Goal: Transaction & Acquisition: Subscribe to service/newsletter

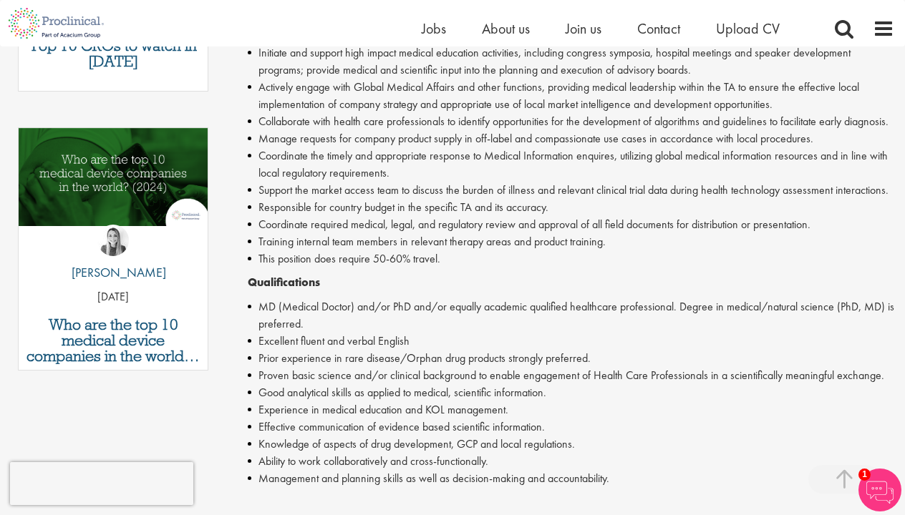
scroll to position [686, 0]
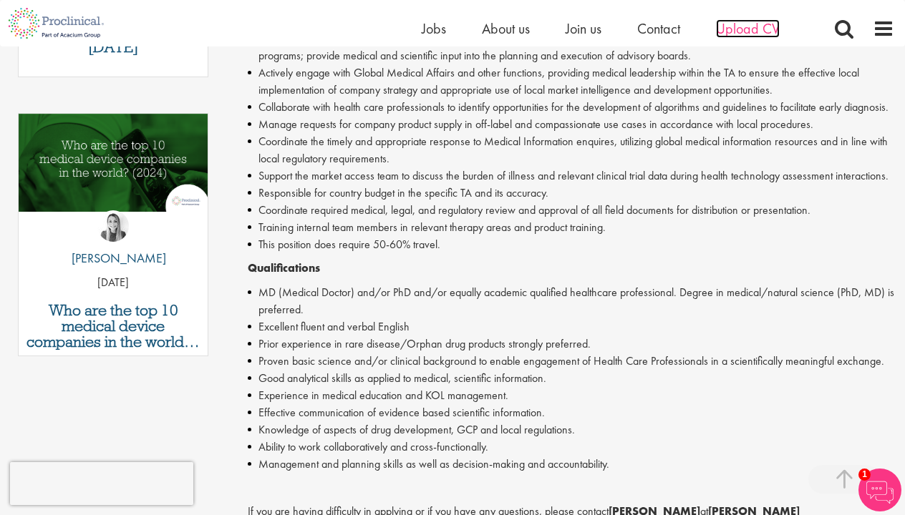
click at [756, 29] on span "Upload CV" at bounding box center [748, 28] width 64 height 19
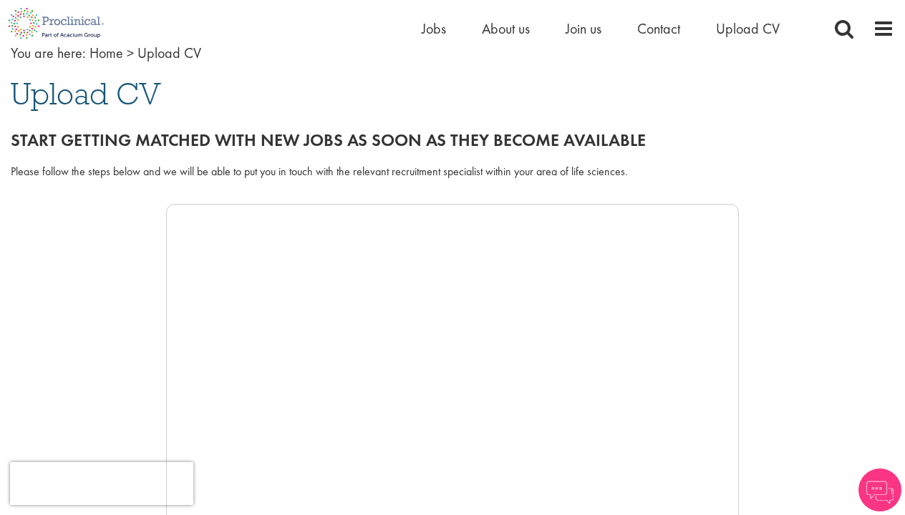
scroll to position [90, 0]
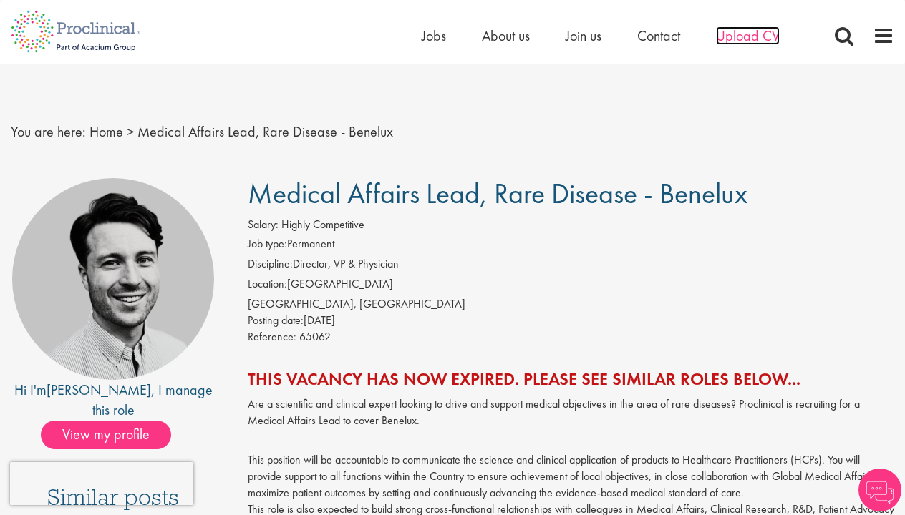
click at [731, 41] on span "Upload CV" at bounding box center [748, 35] width 64 height 19
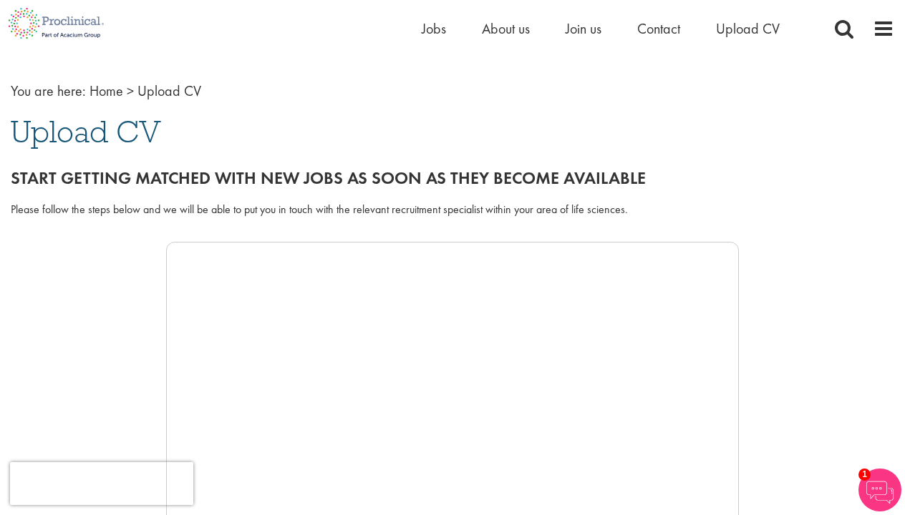
scroll to position [49, 0]
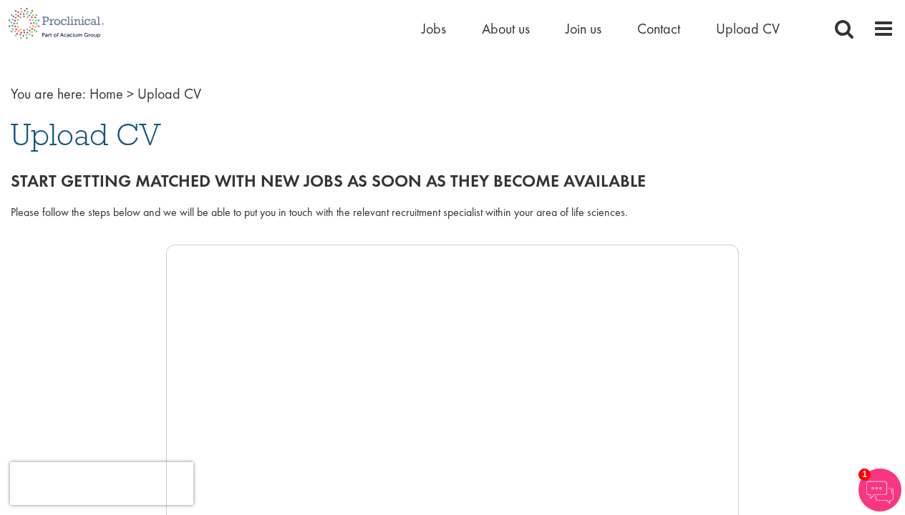
click at [95, 137] on span "Upload CV" at bounding box center [86, 134] width 150 height 39
click at [147, 167] on div "Start getting matched with new jobs as soon as they become available" at bounding box center [452, 177] width 905 height 40
click at [215, 192] on div "Start getting matched with new jobs as soon as they become available" at bounding box center [452, 177] width 905 height 40
click at [374, 207] on div "Please follow the steps below and we will be able to put you in touch with the …" at bounding box center [452, 213] width 883 height 16
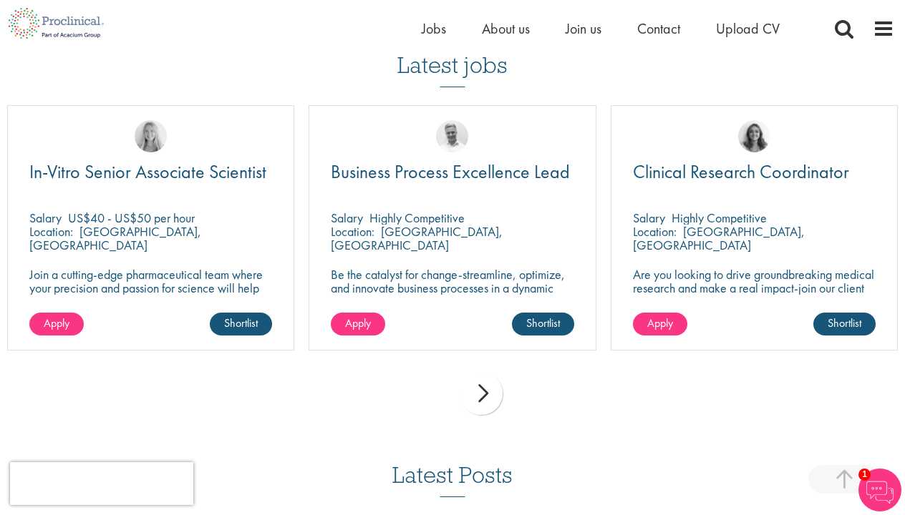
scroll to position [986, 0]
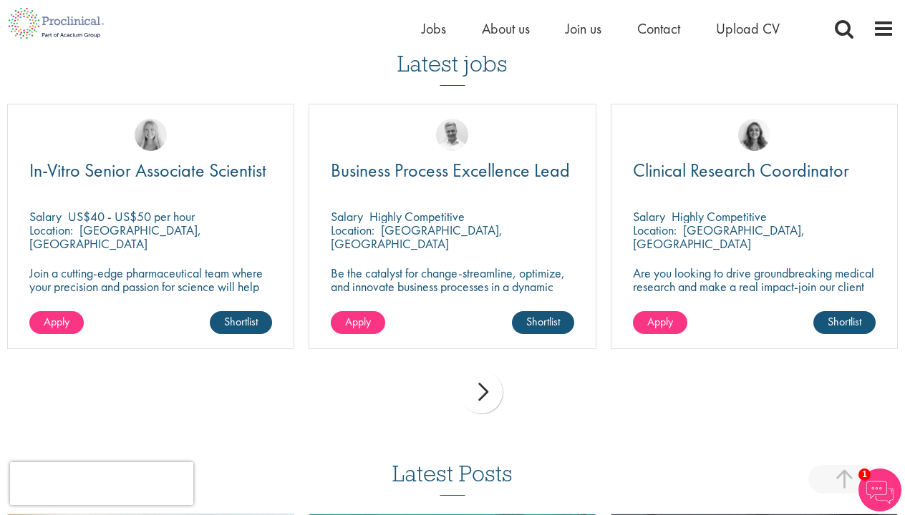
click at [482, 386] on div "next" at bounding box center [480, 392] width 43 height 43
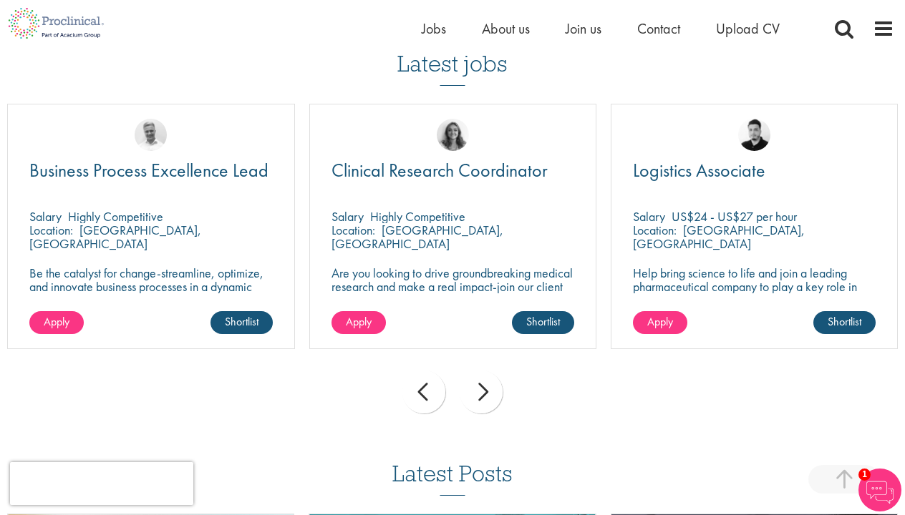
click at [482, 386] on div "next" at bounding box center [480, 392] width 43 height 43
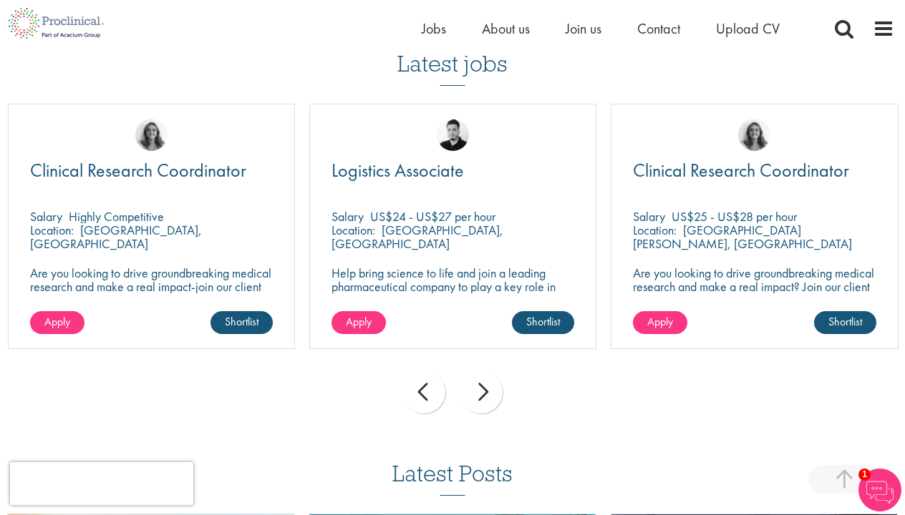
click at [482, 386] on div "next" at bounding box center [480, 392] width 43 height 43
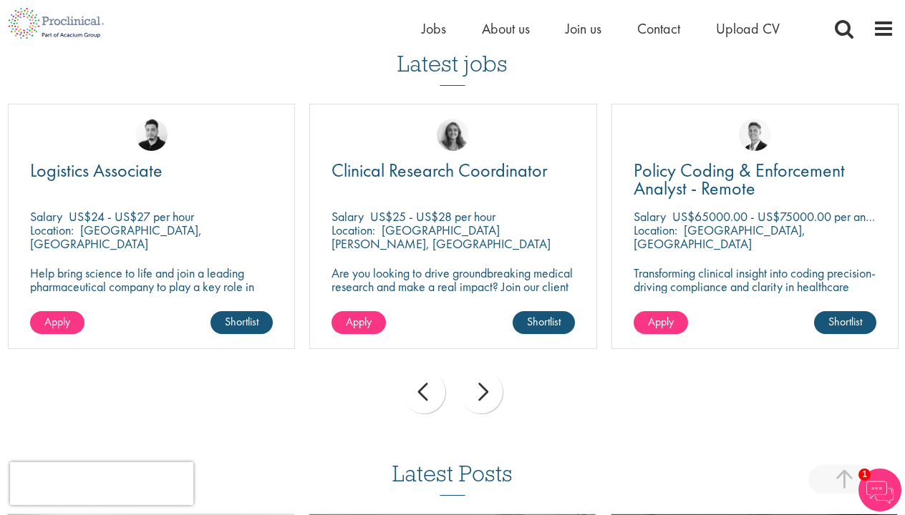
click at [482, 386] on div "next" at bounding box center [480, 392] width 43 height 43
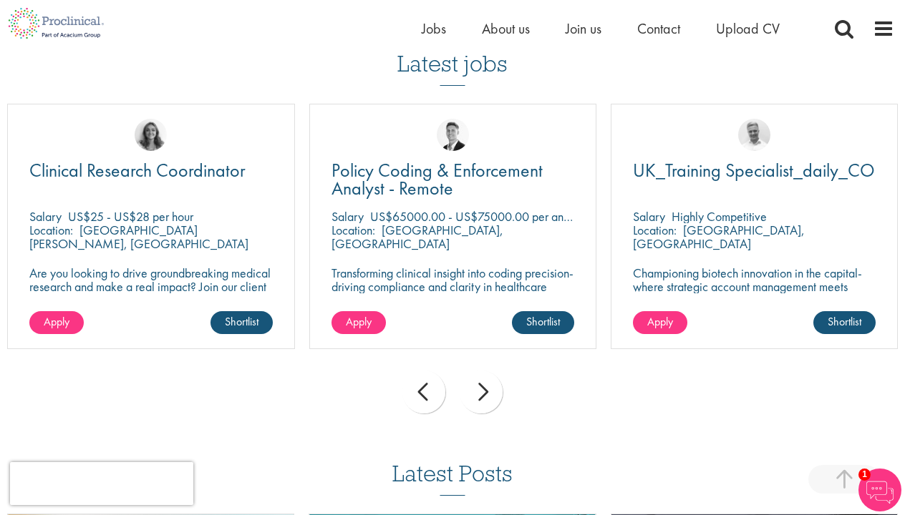
click at [482, 386] on div "next" at bounding box center [480, 392] width 43 height 43
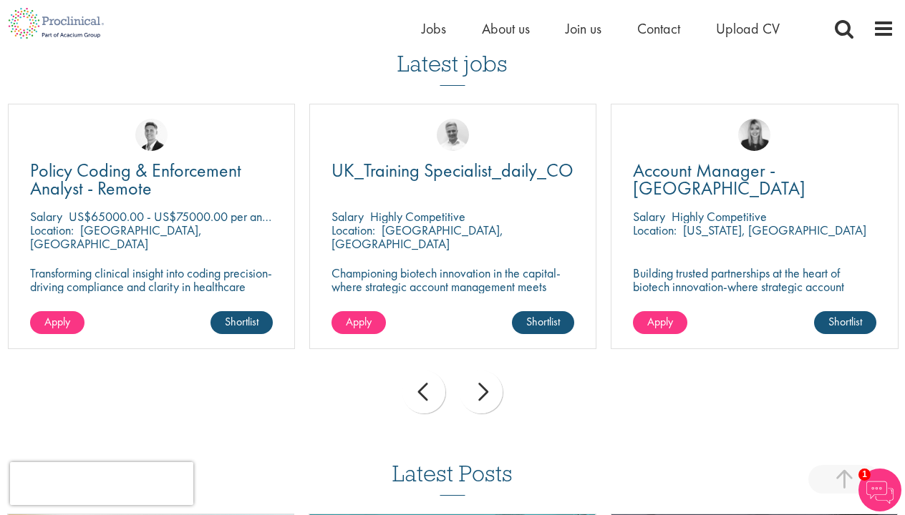
click at [482, 386] on div "next" at bounding box center [480, 392] width 43 height 43
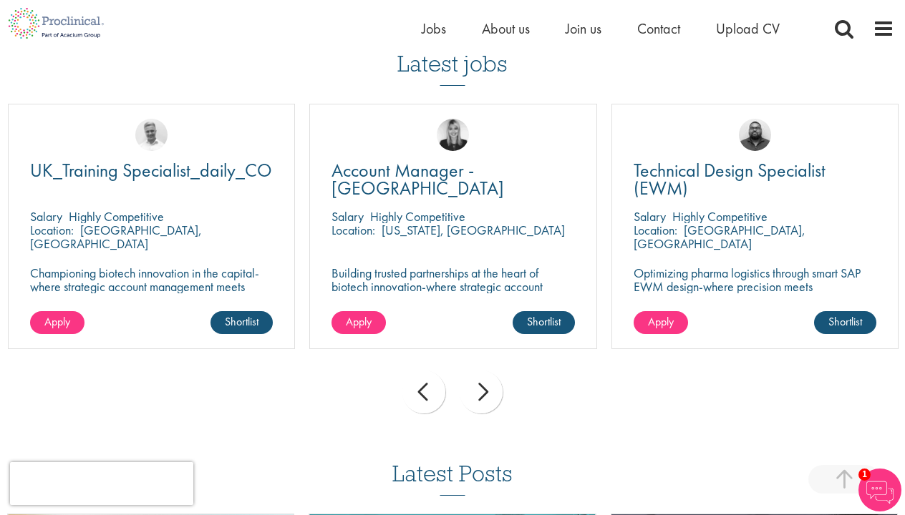
click at [482, 386] on div "next" at bounding box center [480, 392] width 43 height 43
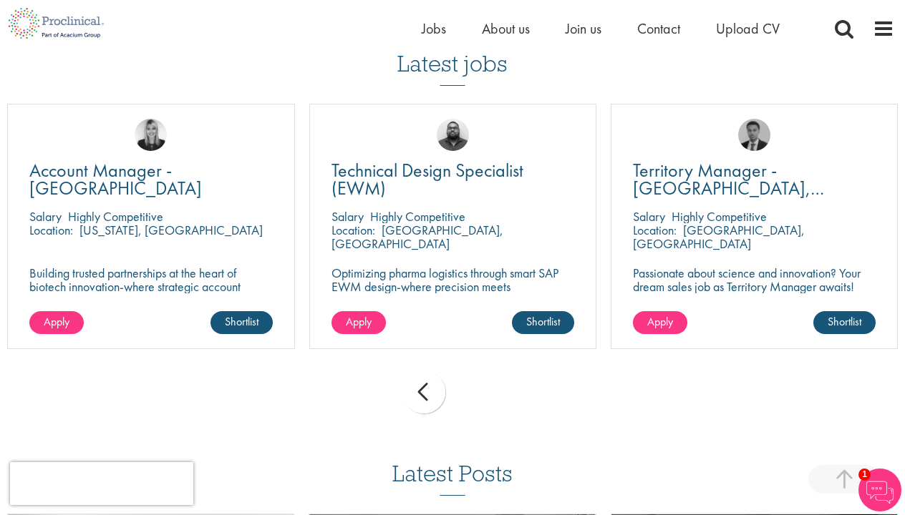
click at [482, 386] on div "prev next" at bounding box center [452, 395] width 905 height 62
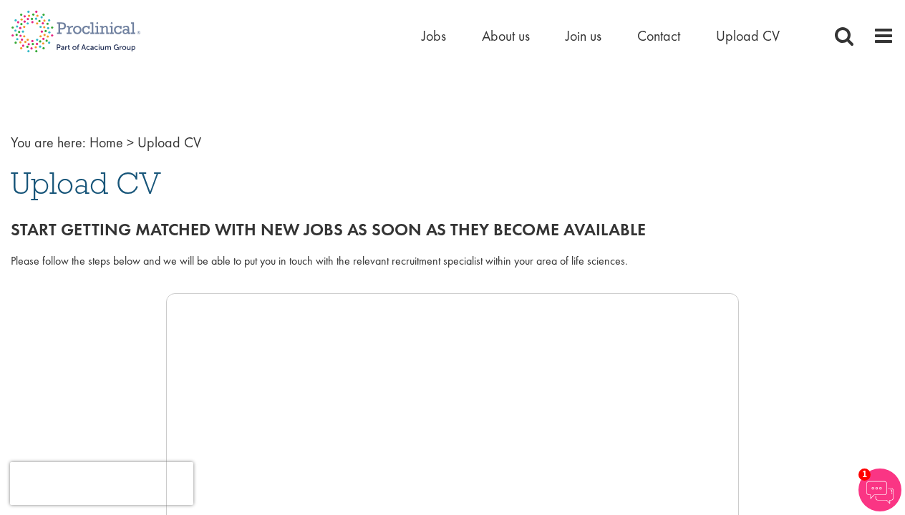
scroll to position [0, 0]
click at [735, 31] on span "Upload CV" at bounding box center [748, 35] width 64 height 19
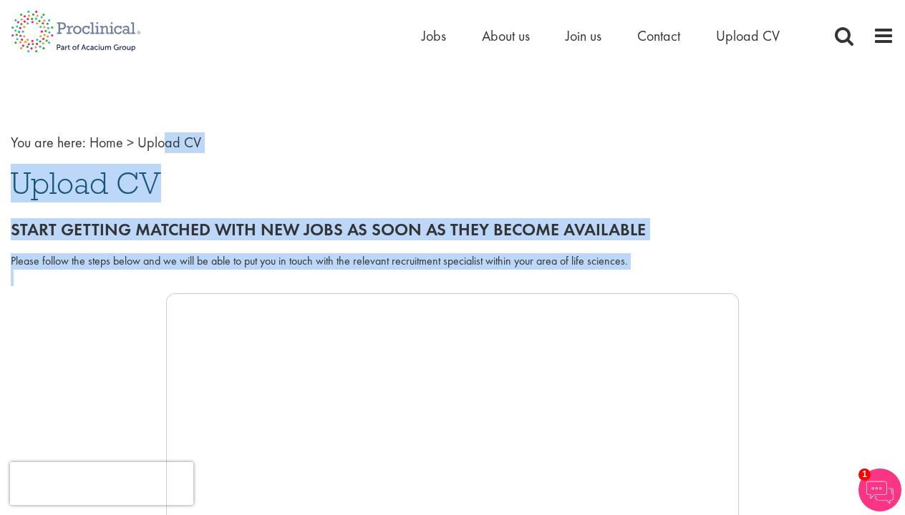
click at [120, 25] on link at bounding box center [76, 23] width 152 height 47
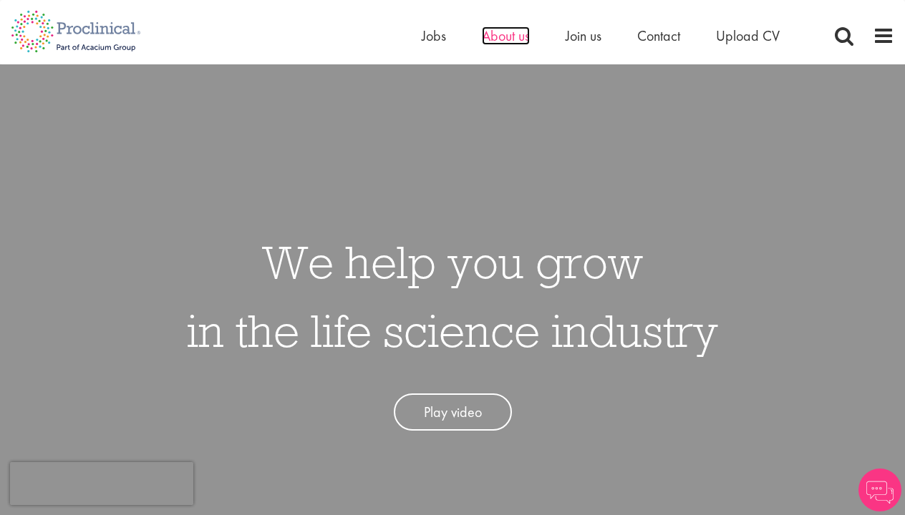
click at [528, 36] on span "About us" at bounding box center [506, 35] width 48 height 19
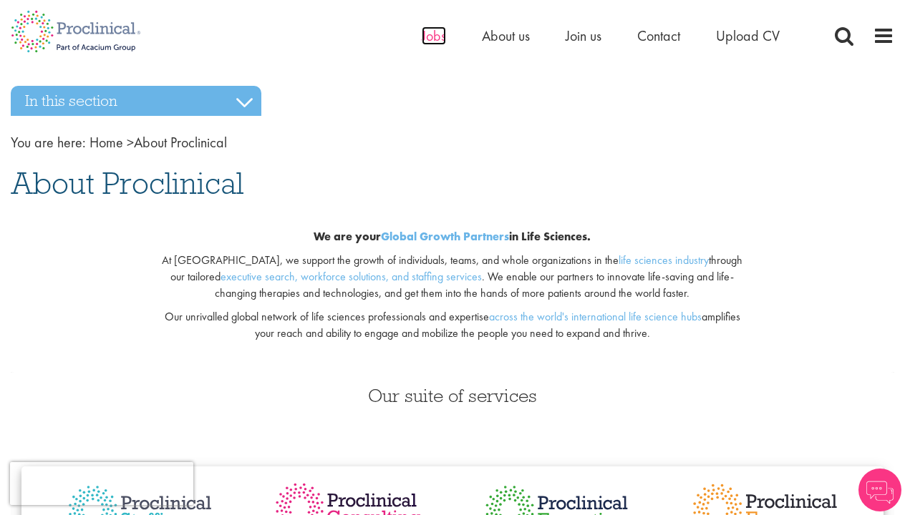
click at [431, 34] on span "Jobs" at bounding box center [434, 35] width 24 height 19
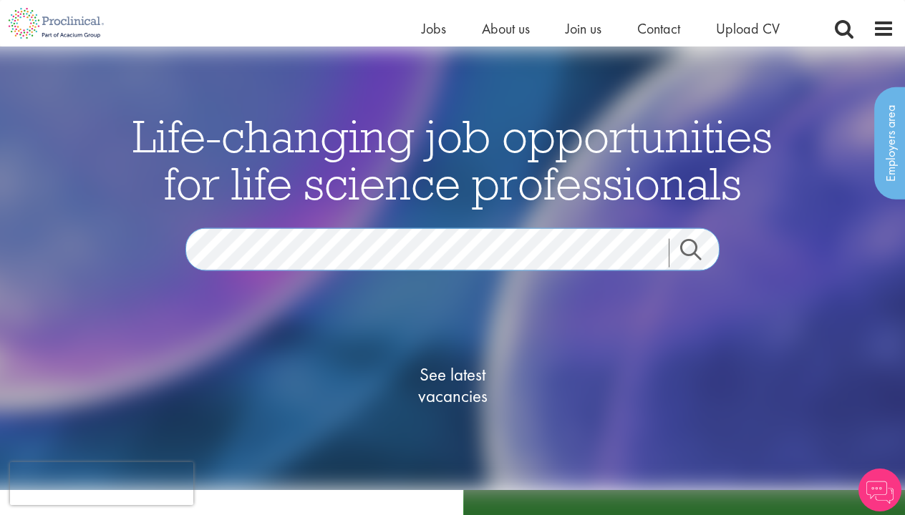
scroll to position [192, 0]
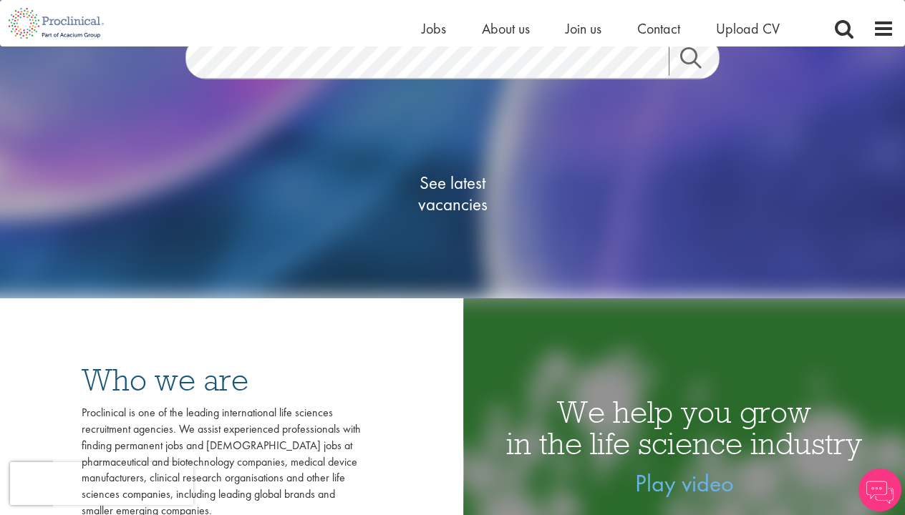
click at [447, 194] on span "See latest vacancies" at bounding box center [452, 193] width 143 height 43
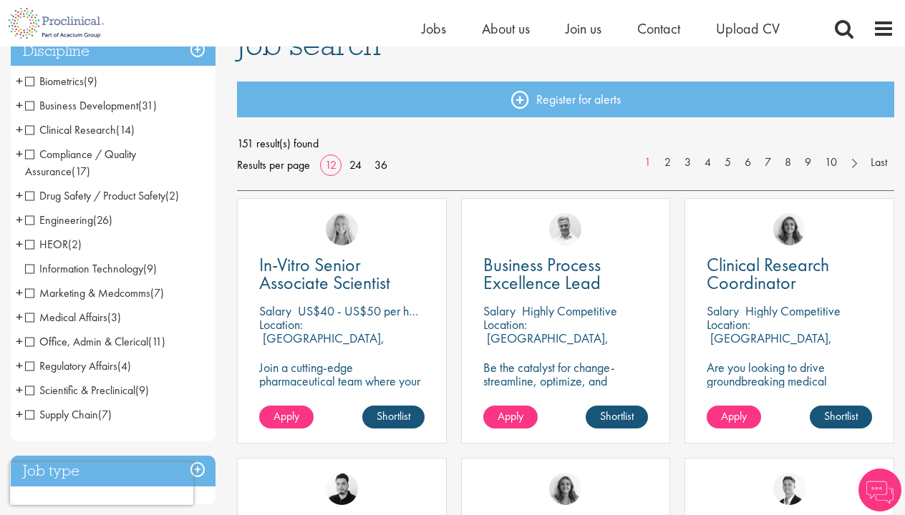
scroll to position [129, 0]
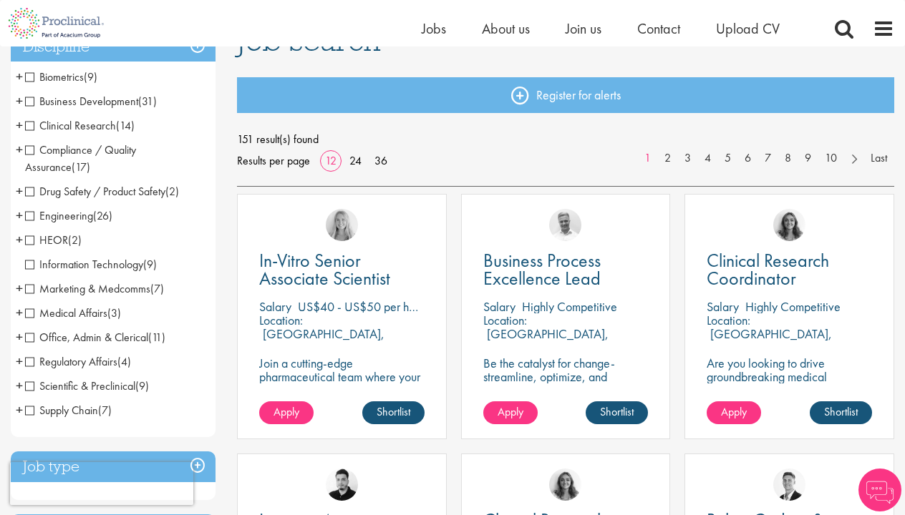
click at [29, 311] on span "Medical Affairs" at bounding box center [66, 313] width 82 height 15
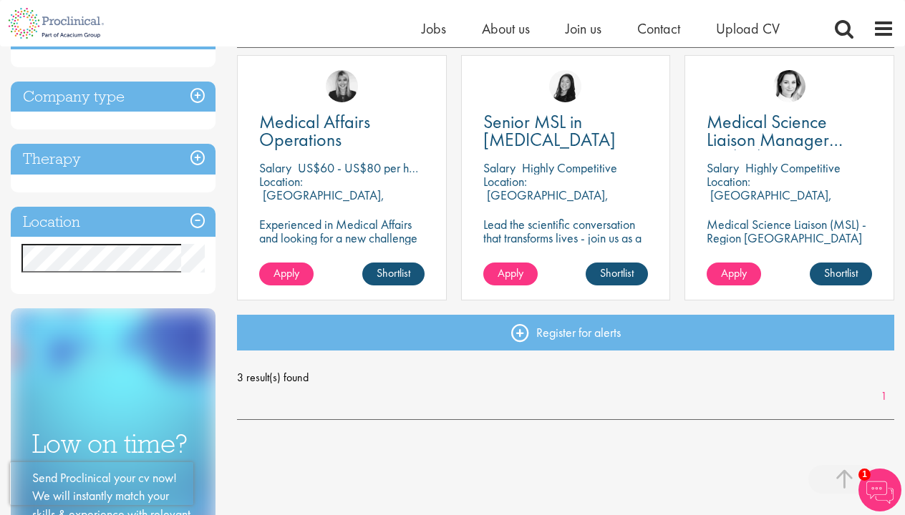
scroll to position [262, 0]
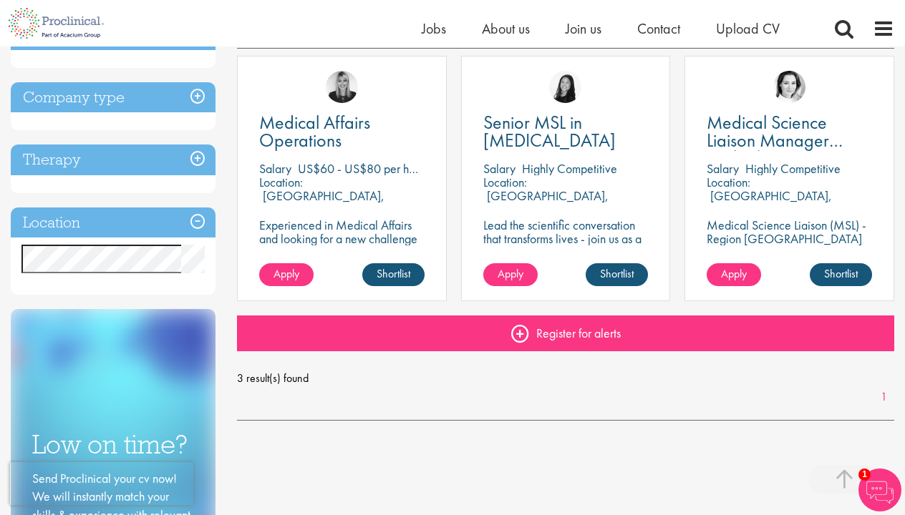
click at [594, 334] on link "Register for alerts" at bounding box center [565, 334] width 657 height 36
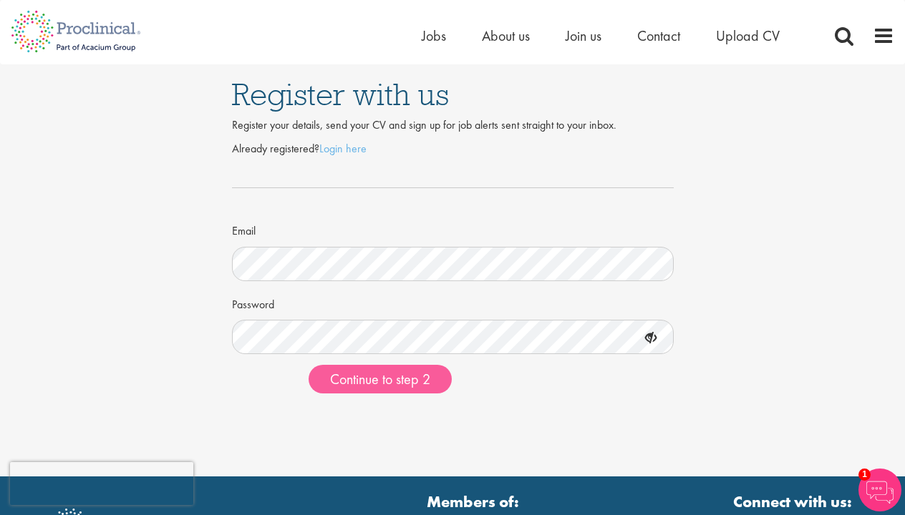
click at [341, 376] on span "Continue to step 2" at bounding box center [380, 379] width 100 height 19
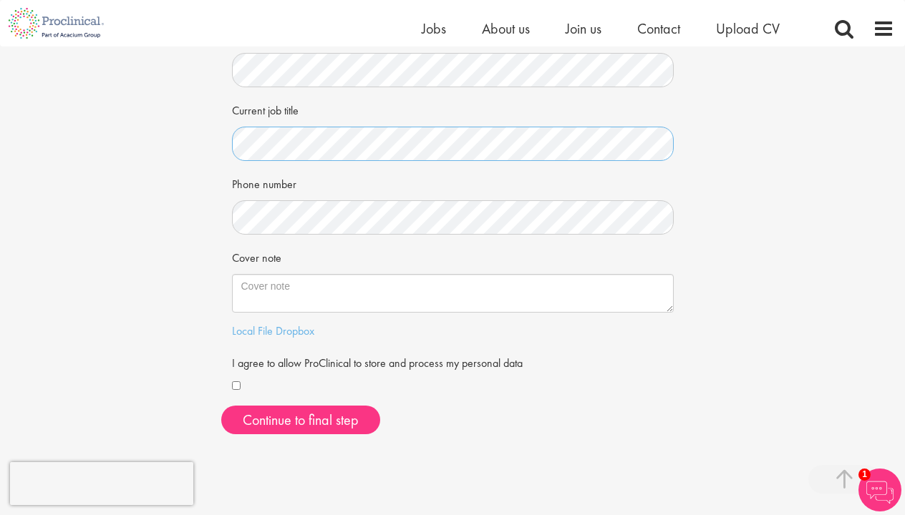
scroll to position [255, 0]
click at [276, 411] on button "Continue to final step" at bounding box center [300, 420] width 159 height 29
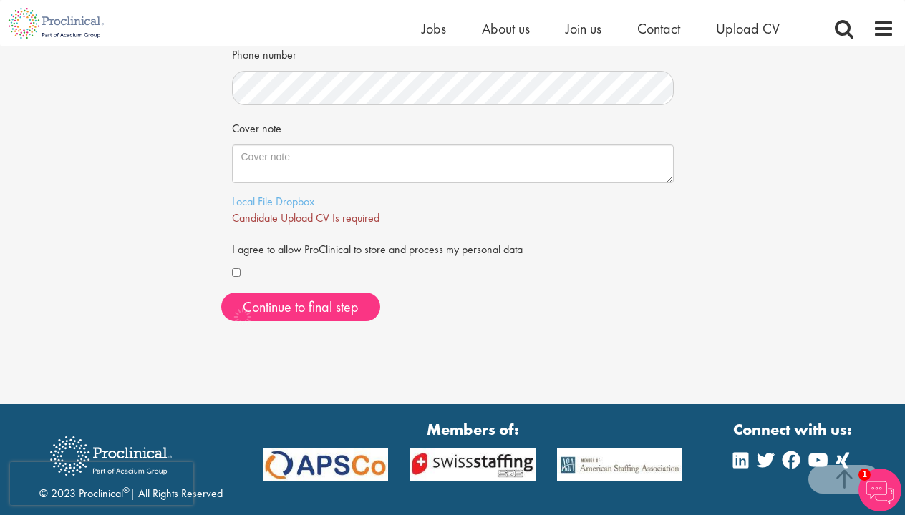
scroll to position [446, 0]
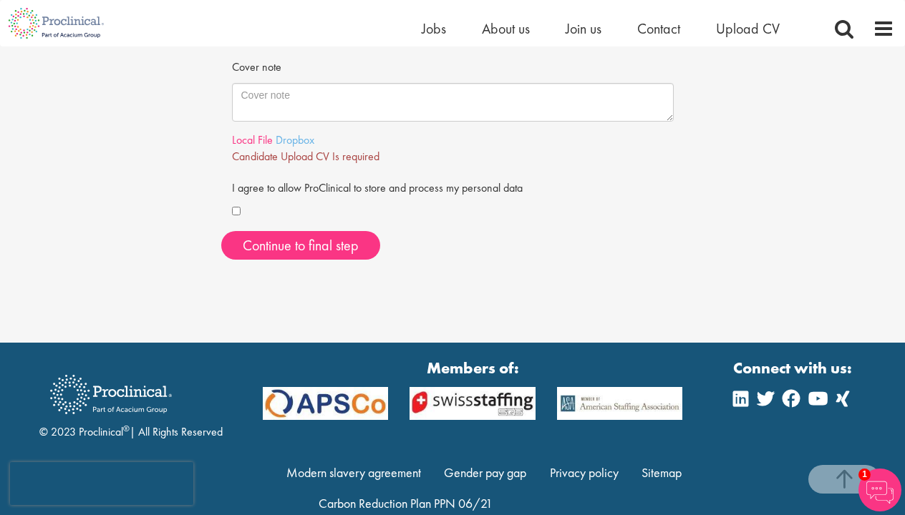
click at [263, 132] on link "Local File" at bounding box center [252, 139] width 41 height 15
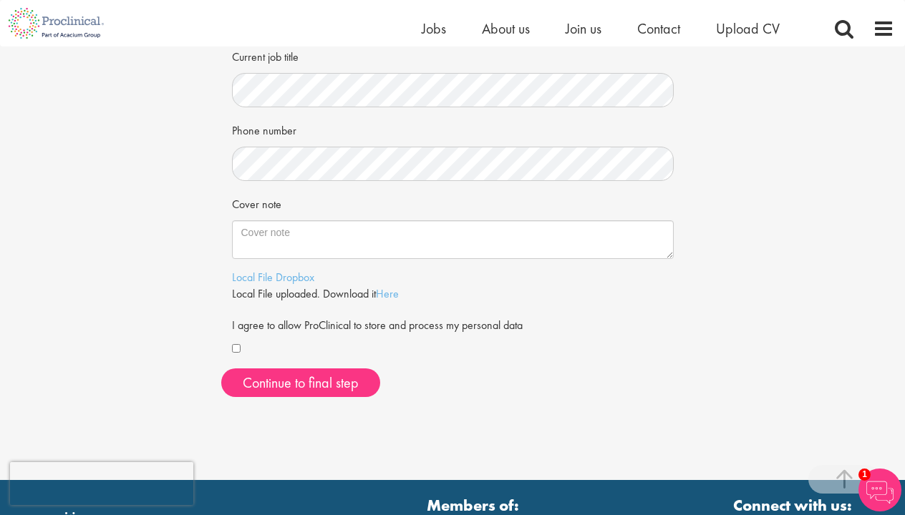
scroll to position [308, 0]
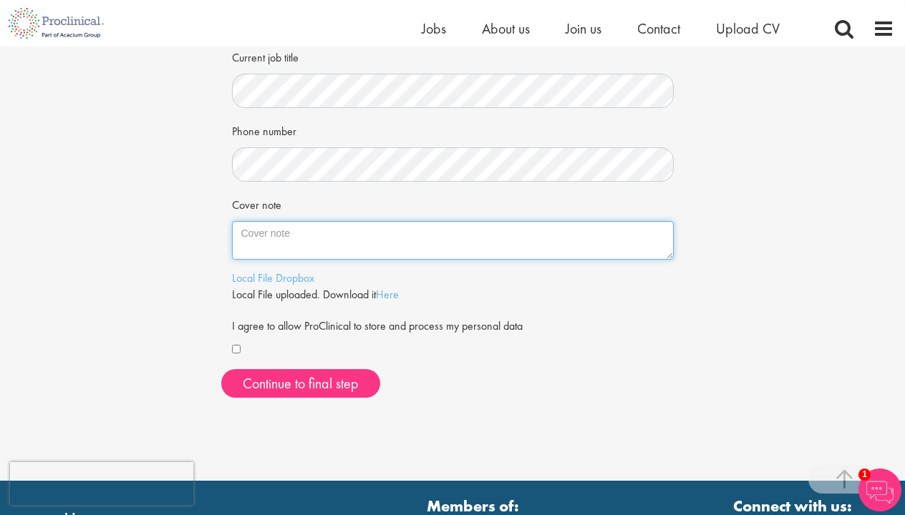
click at [293, 233] on textarea "Cover note" at bounding box center [453, 240] width 442 height 39
paste textarea "www.linkedin.com/in/catherinevoisin"
type textarea "www.linkedin.com/in/catherinevoisin"
drag, startPoint x: 409, startPoint y: 232, endPoint x: 148, endPoint y: 221, distance: 261.4
click at [148, 221] on div "Your personal details Please give us a few more details, which will help us fin…" at bounding box center [452, 74] width 926 height 671
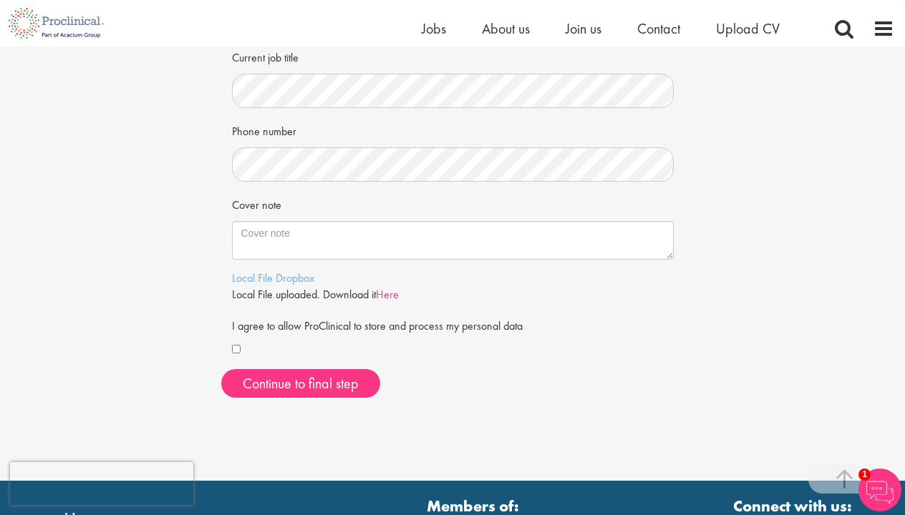
click at [393, 287] on link "Here" at bounding box center [387, 294] width 23 height 15
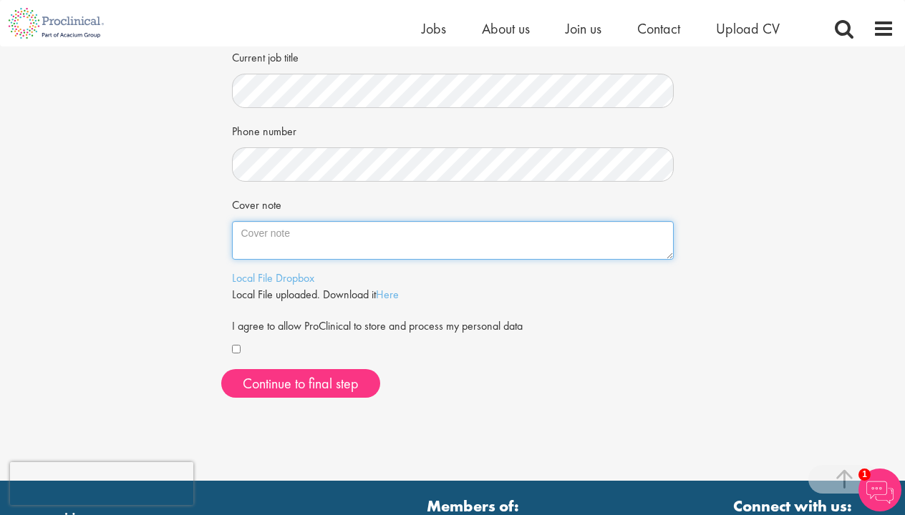
click at [326, 221] on textarea "Cover note" at bounding box center [453, 240] width 442 height 39
paste textarea "I’m currently exploring new professional opportunities. At this stage in my car…"
click at [243, 231] on textarea "I’m currently exploring new professional opportunities. At this stage in my car…" at bounding box center [453, 240] width 442 height 39
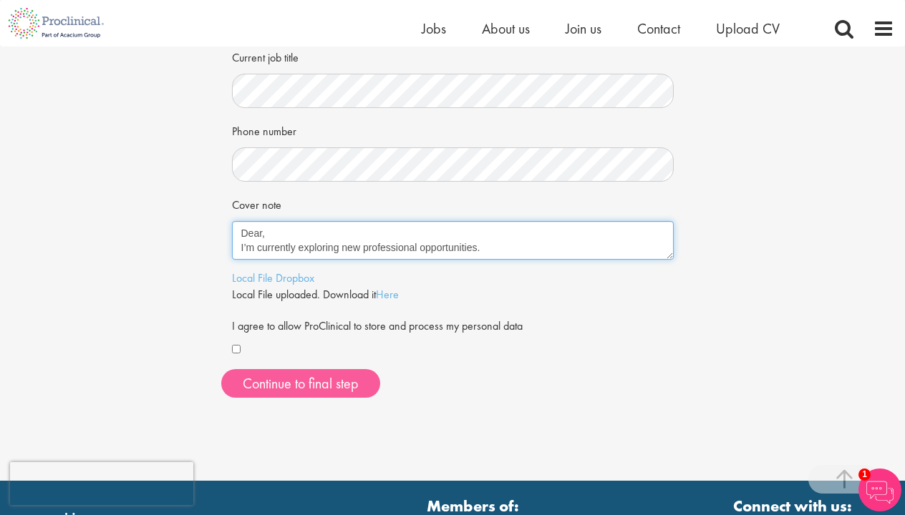
type textarea "Dear, I’m currently exploring new professional opportunities. At this stage in …"
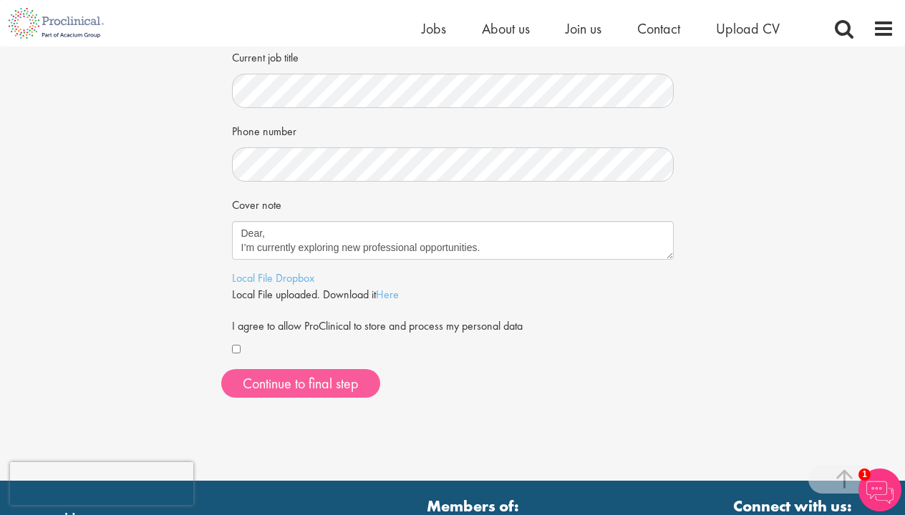
click at [323, 376] on span "Continue to final step" at bounding box center [301, 383] width 116 height 19
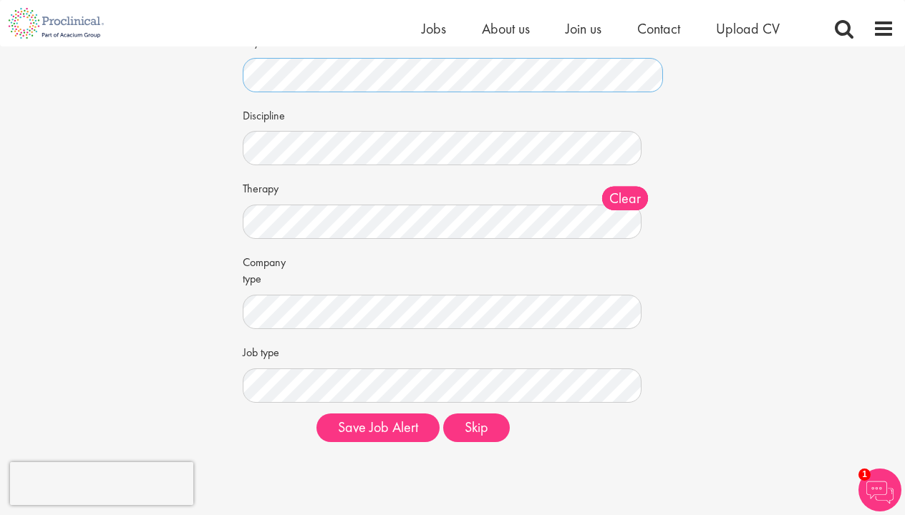
scroll to position [104, 0]
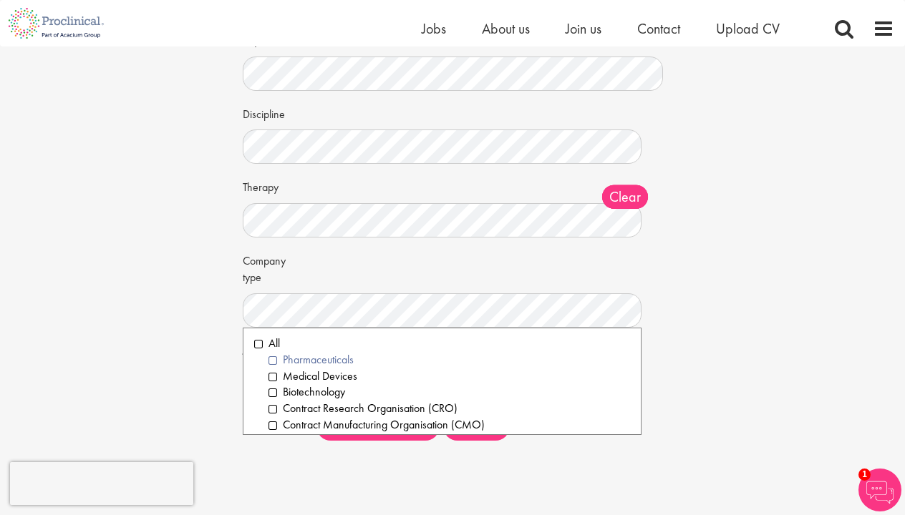
click at [275, 356] on li "Pharmaceuticals" at bounding box center [448, 360] width 361 height 16
click at [273, 371] on li "Medical Devices" at bounding box center [448, 377] width 361 height 16
click at [273, 386] on li "Biotechnology" at bounding box center [448, 392] width 361 height 16
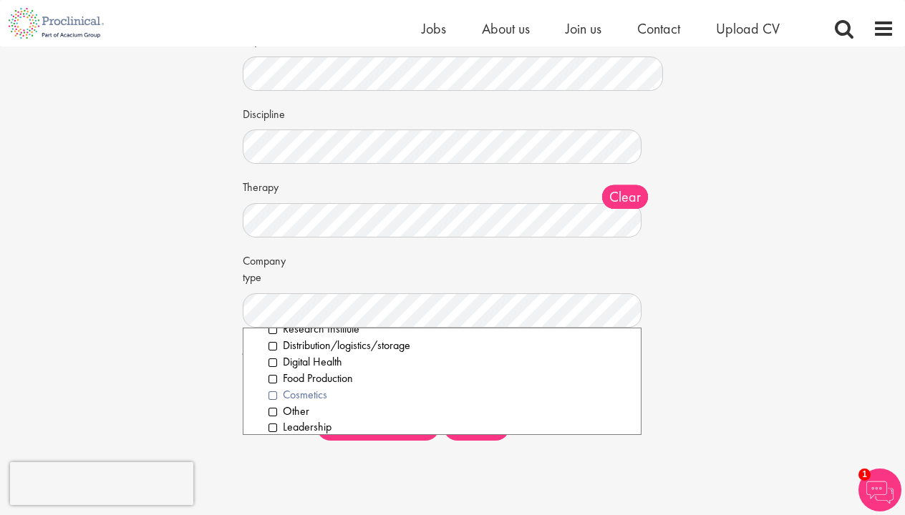
scroll to position [176, 0]
click at [757, 335] on div "Set up a job alert Tell us what sort of job you are looking for and we will sen…" at bounding box center [452, 197] width 926 height 510
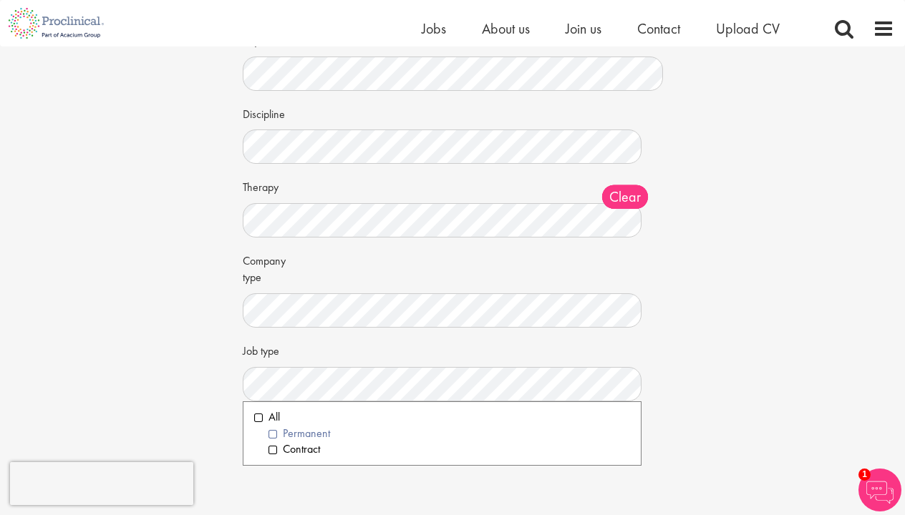
click at [276, 428] on li "Permanent" at bounding box center [448, 434] width 361 height 16
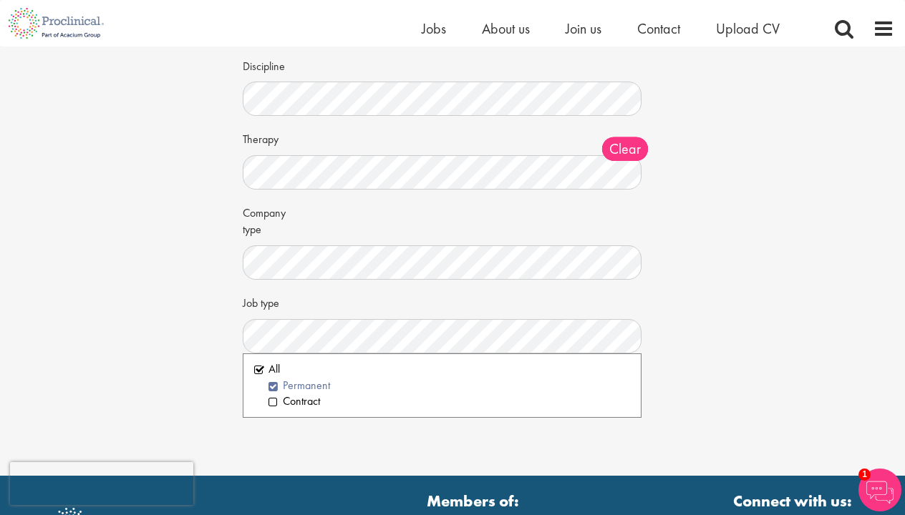
scroll to position [153, 0]
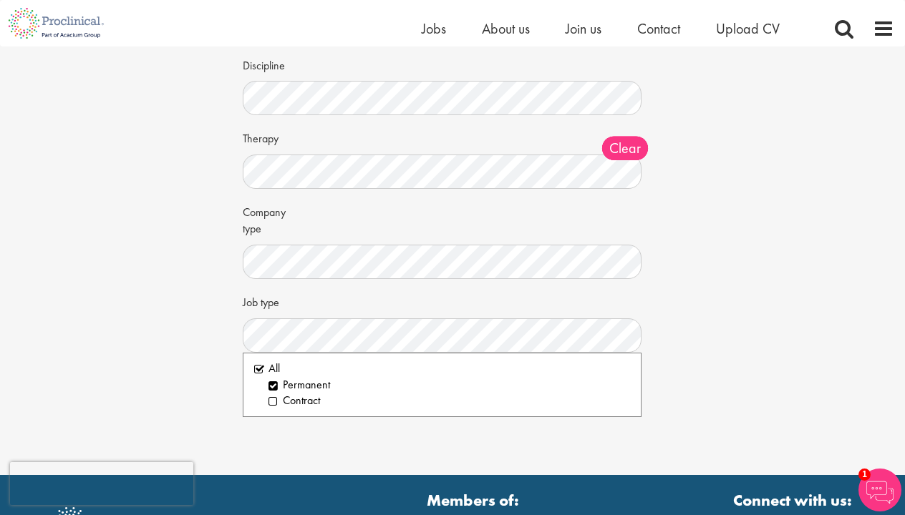
click at [769, 248] on div "Set up a job alert Tell us what sort of job you are looking for and we will sen…" at bounding box center [452, 148] width 926 height 510
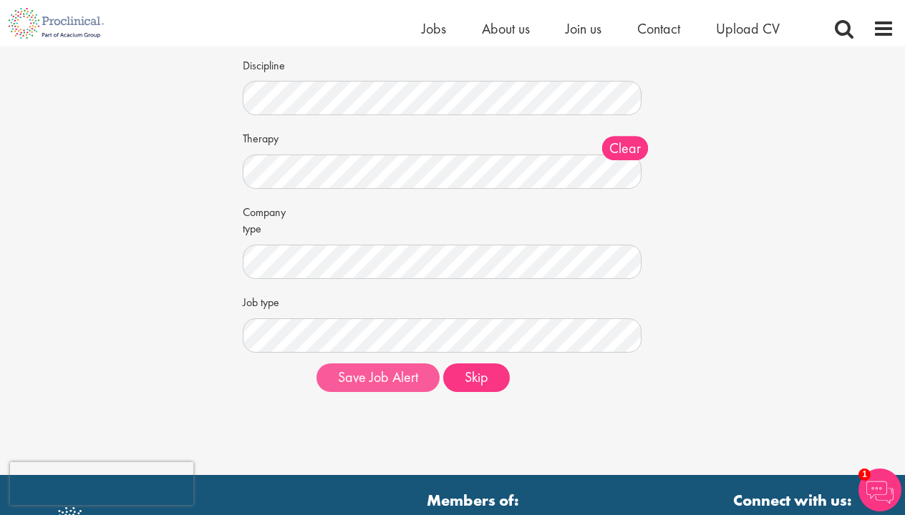
click at [401, 375] on button "Save Job Alert" at bounding box center [377, 378] width 123 height 29
